Goal: Task Accomplishment & Management: Complete application form

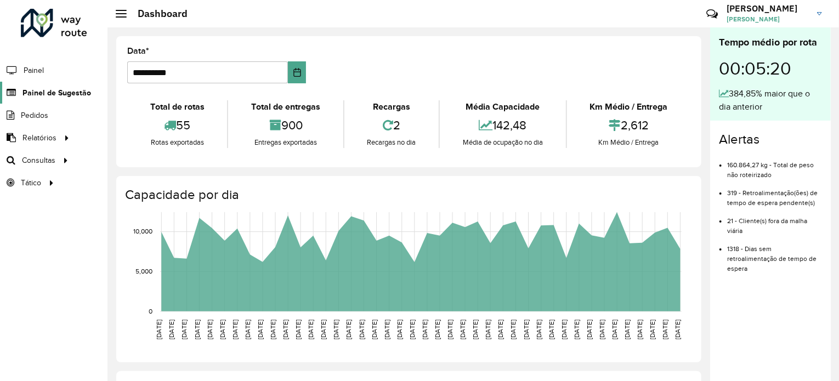
click at [50, 93] on span "Painel de Sugestão" at bounding box center [56, 93] width 69 height 12
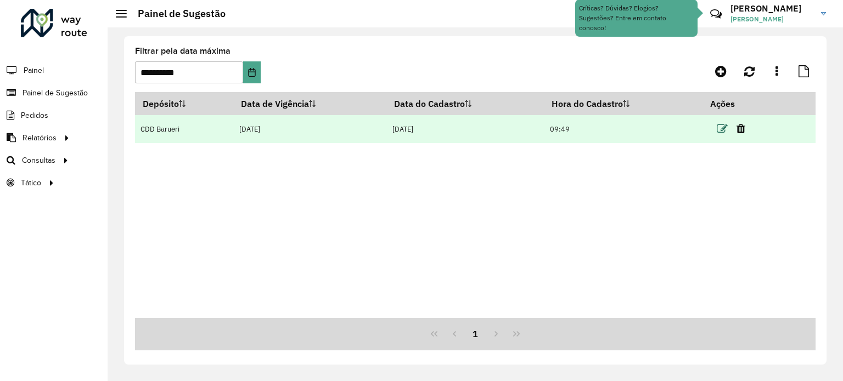
click at [722, 129] on icon at bounding box center [722, 128] width 11 height 11
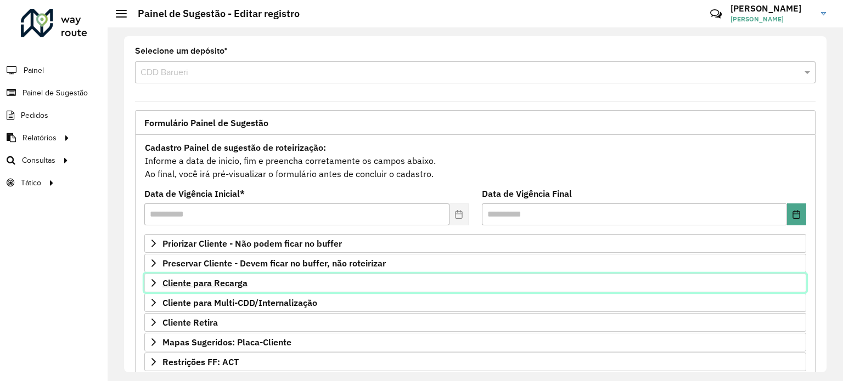
click at [314, 274] on link "Cliente para Recarga" at bounding box center [475, 283] width 662 height 19
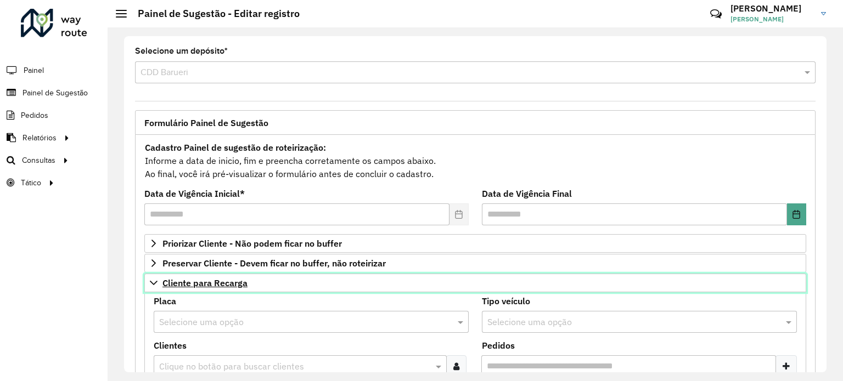
click at [314, 274] on link "Cliente para Recarga" at bounding box center [475, 283] width 662 height 19
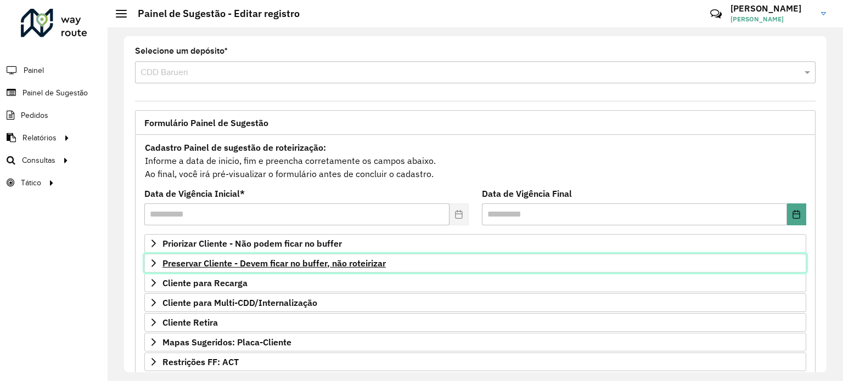
click at [319, 269] on link "Preservar Cliente - Devem ficar no buffer, não roteirizar" at bounding box center [475, 263] width 662 height 19
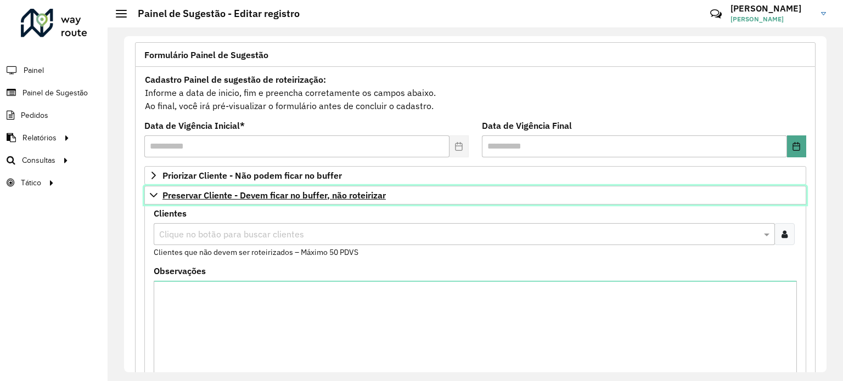
scroll to position [70, 0]
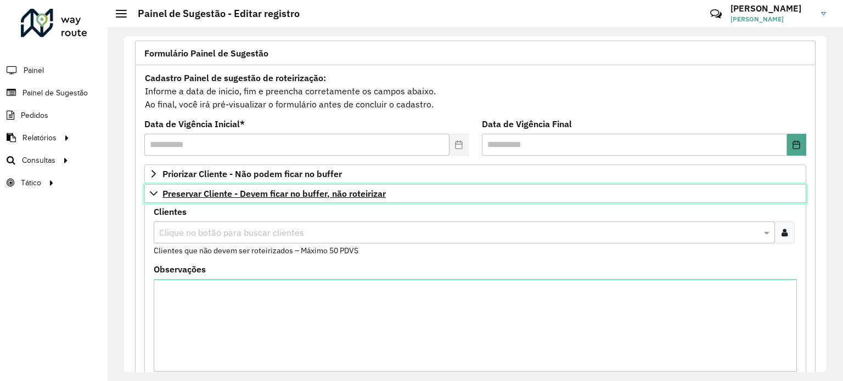
click at [366, 195] on span "Preservar Cliente - Devem ficar no buffer, não roteirizar" at bounding box center [273, 193] width 223 height 9
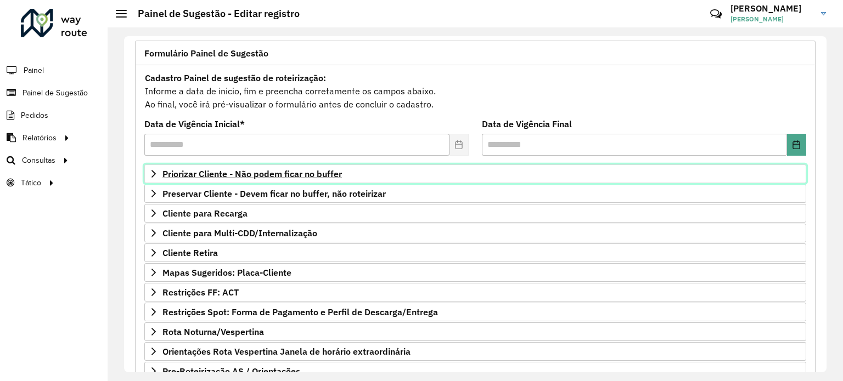
click at [324, 175] on span "Priorizar Cliente - Não podem ficar no buffer" at bounding box center [251, 174] width 179 height 9
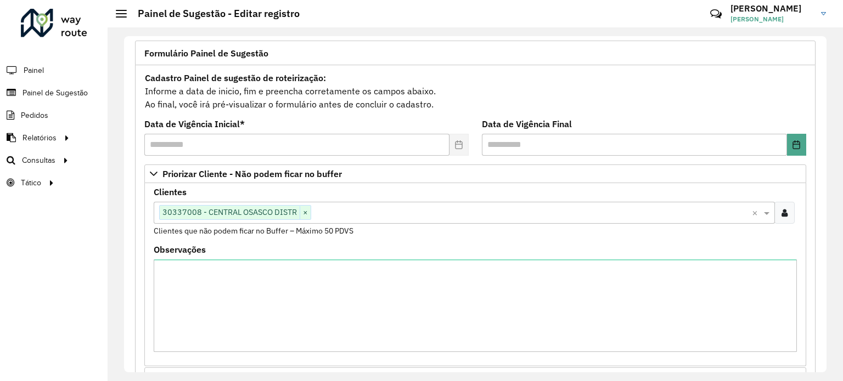
click at [357, 210] on input "text" at bounding box center [531, 213] width 441 height 13
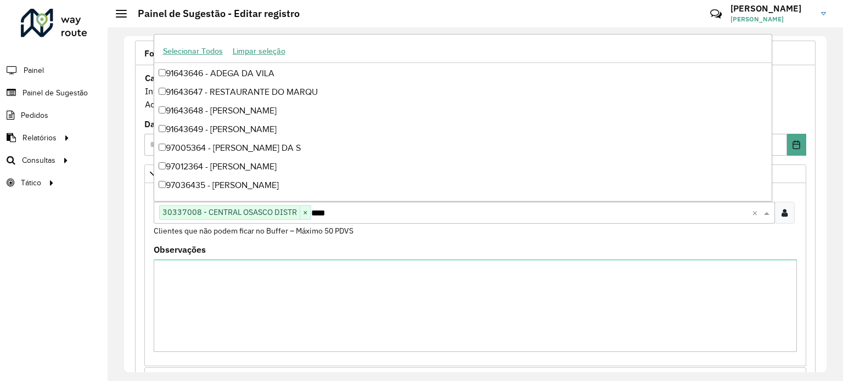
scroll to position [92, 0]
type input "*****"
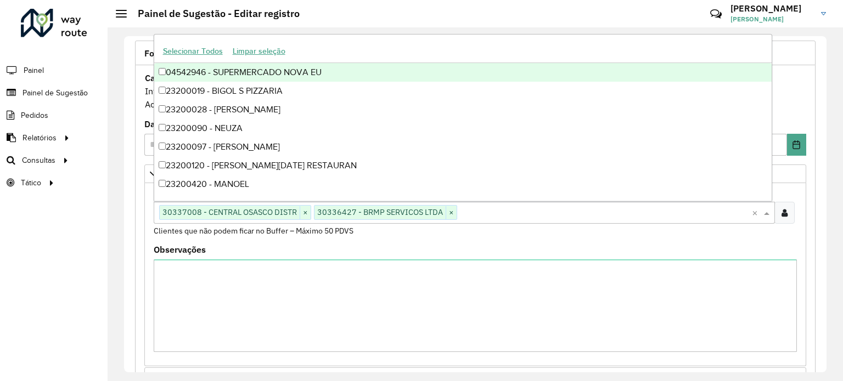
click at [131, 222] on div "**********" at bounding box center [475, 334] width 694 height 587
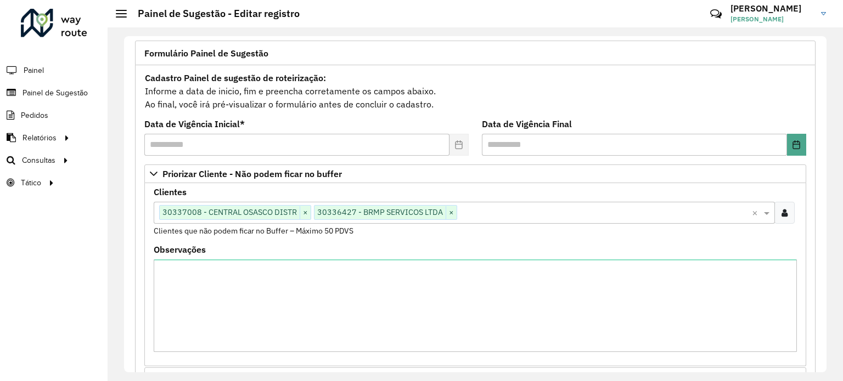
scroll to position [345, 0]
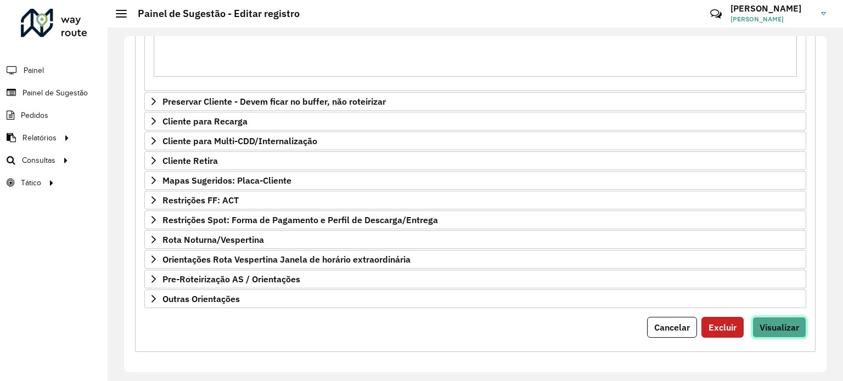
click at [785, 329] on span "Visualizar" at bounding box center [779, 327] width 40 height 11
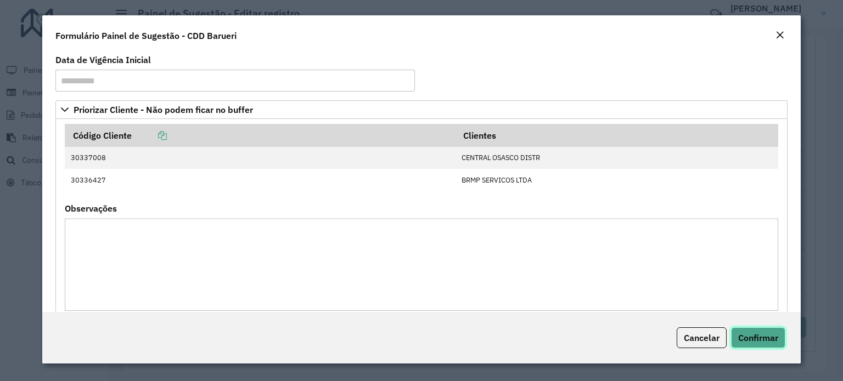
click at [768, 335] on span "Confirmar" at bounding box center [758, 337] width 40 height 11
